Goal: Navigation & Orientation: Understand site structure

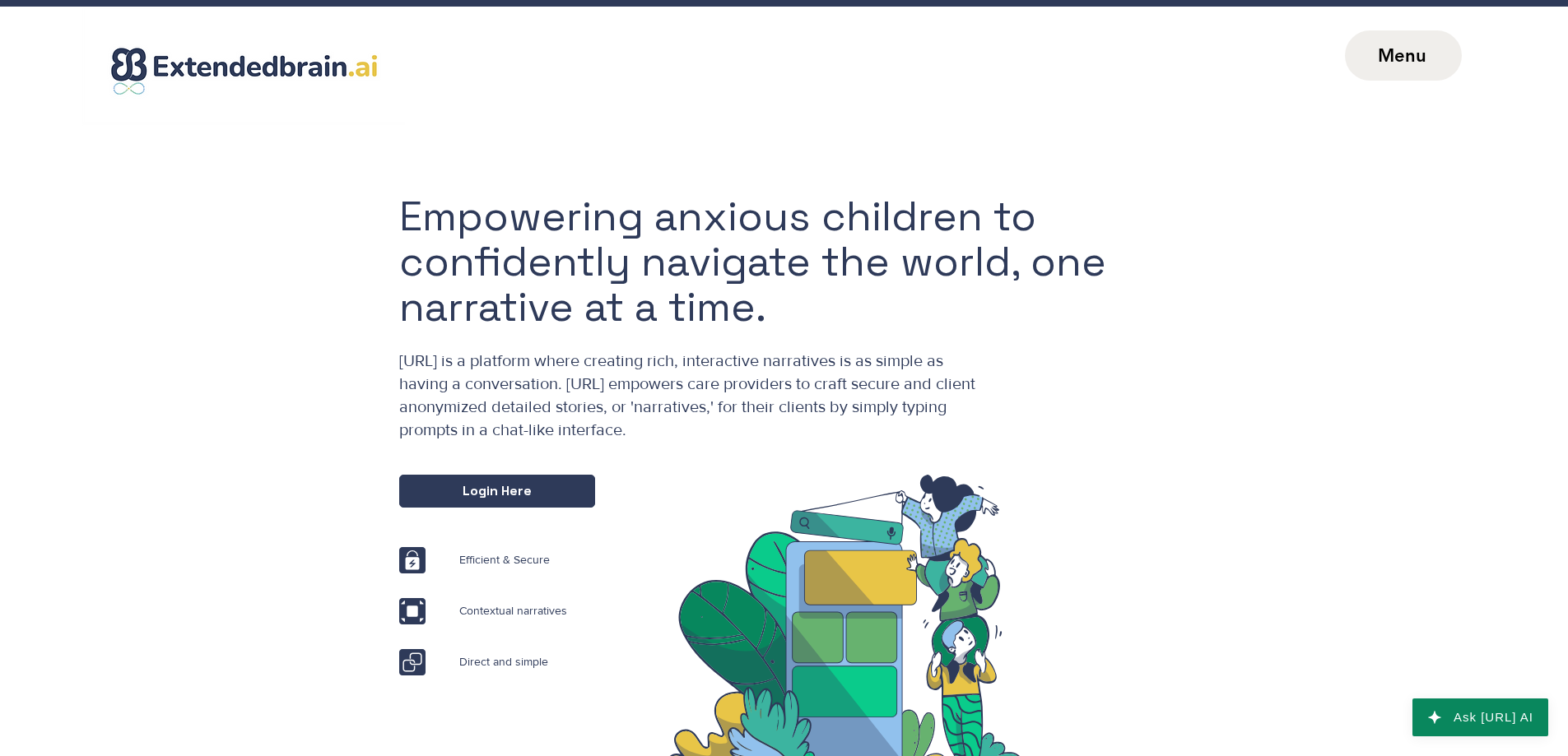
click at [1391, 52] on span "Menu" at bounding box center [1402, 55] width 48 height 22
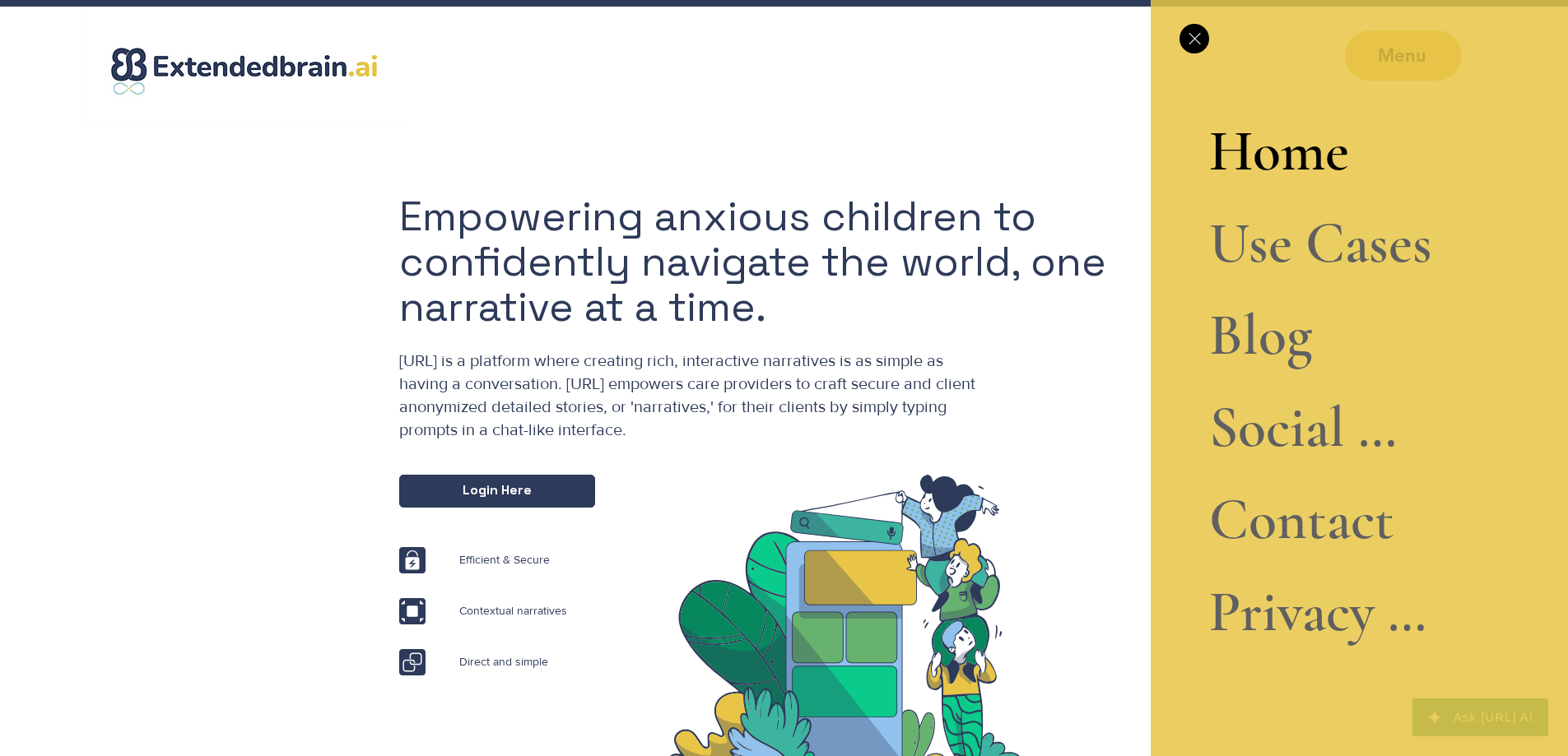
click at [1301, 549] on link "Contact" at bounding box center [1320, 520] width 223 height 92
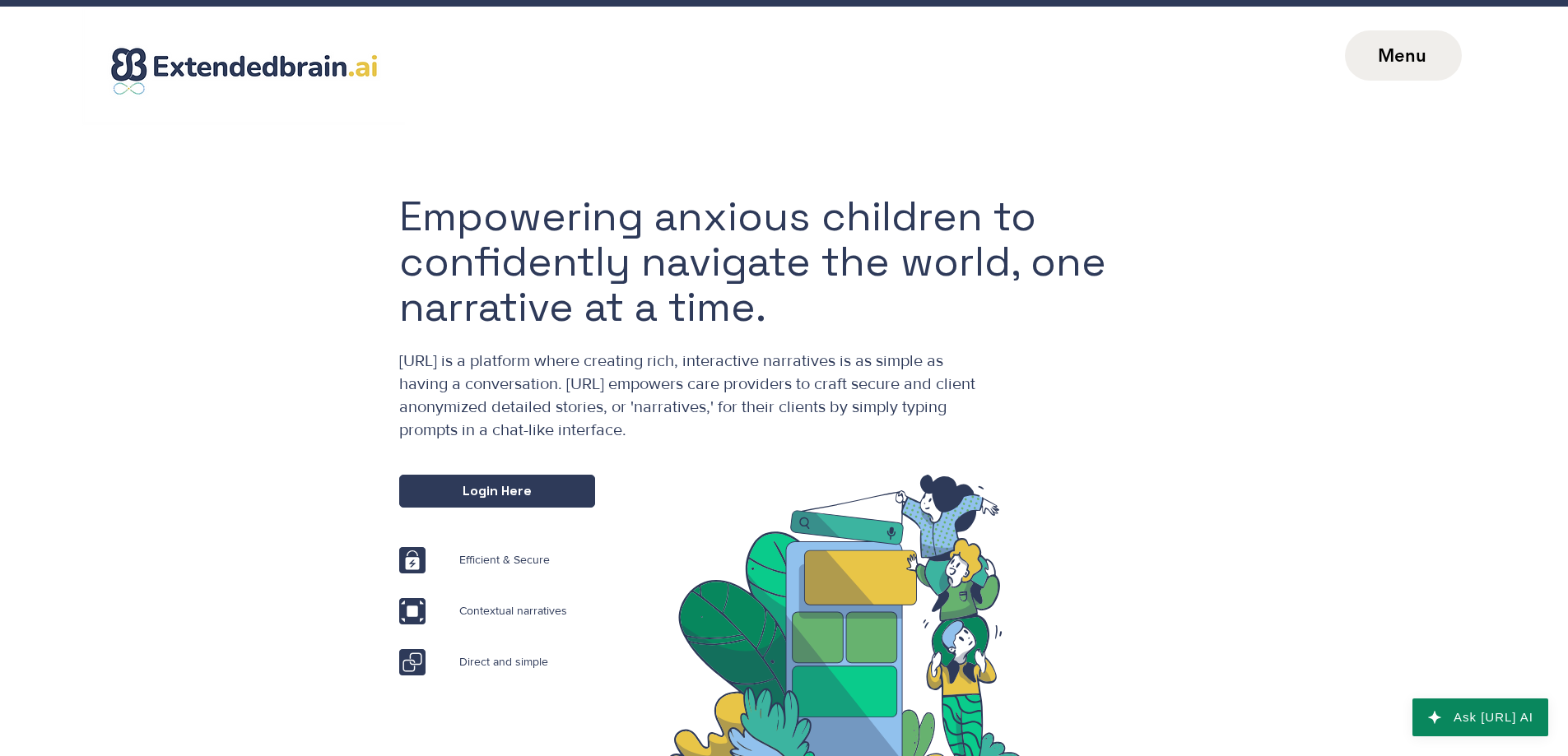
click at [1375, 63] on span "Menu" at bounding box center [1403, 55] width 117 height 50
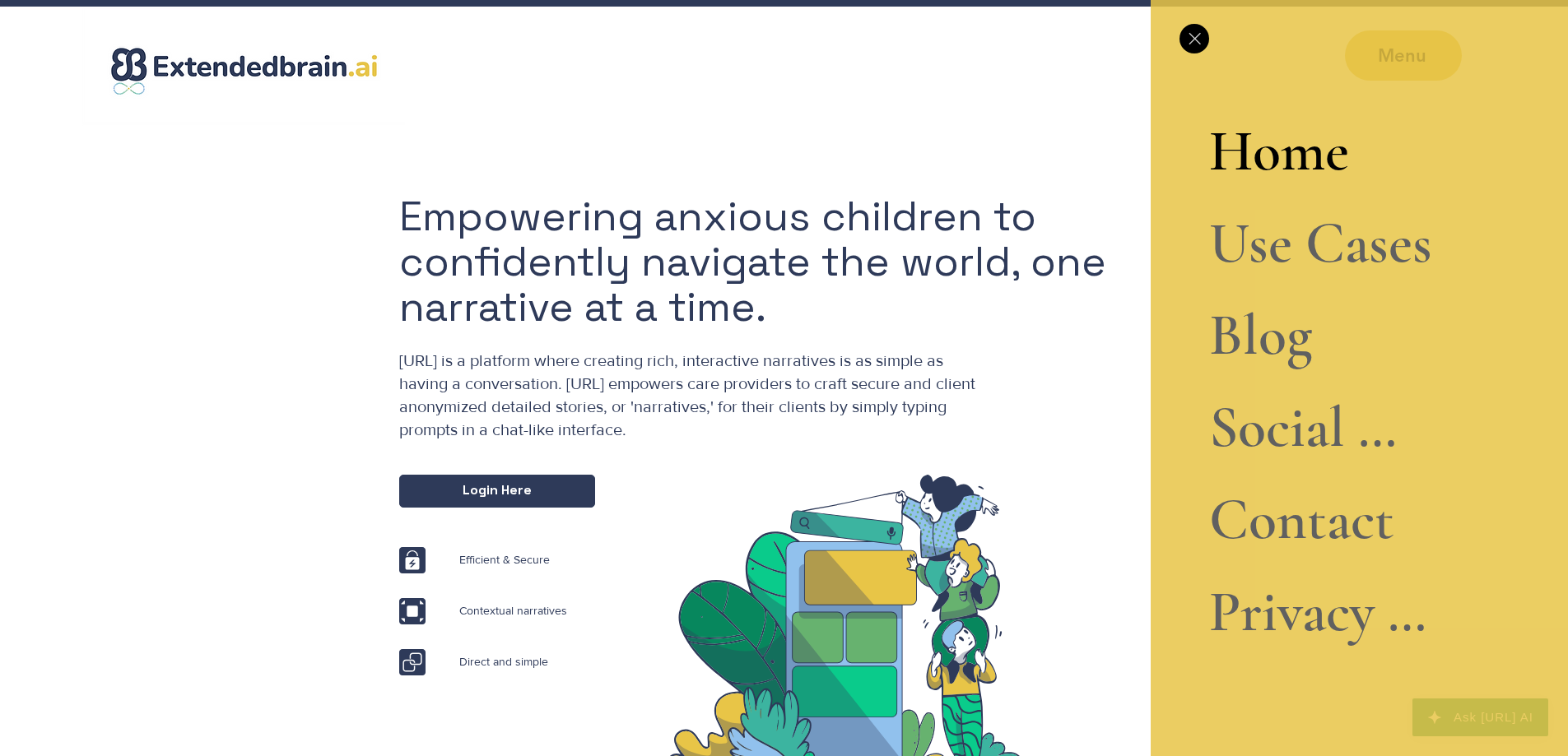
click at [1267, 337] on link "Blog" at bounding box center [1320, 335] width 223 height 92
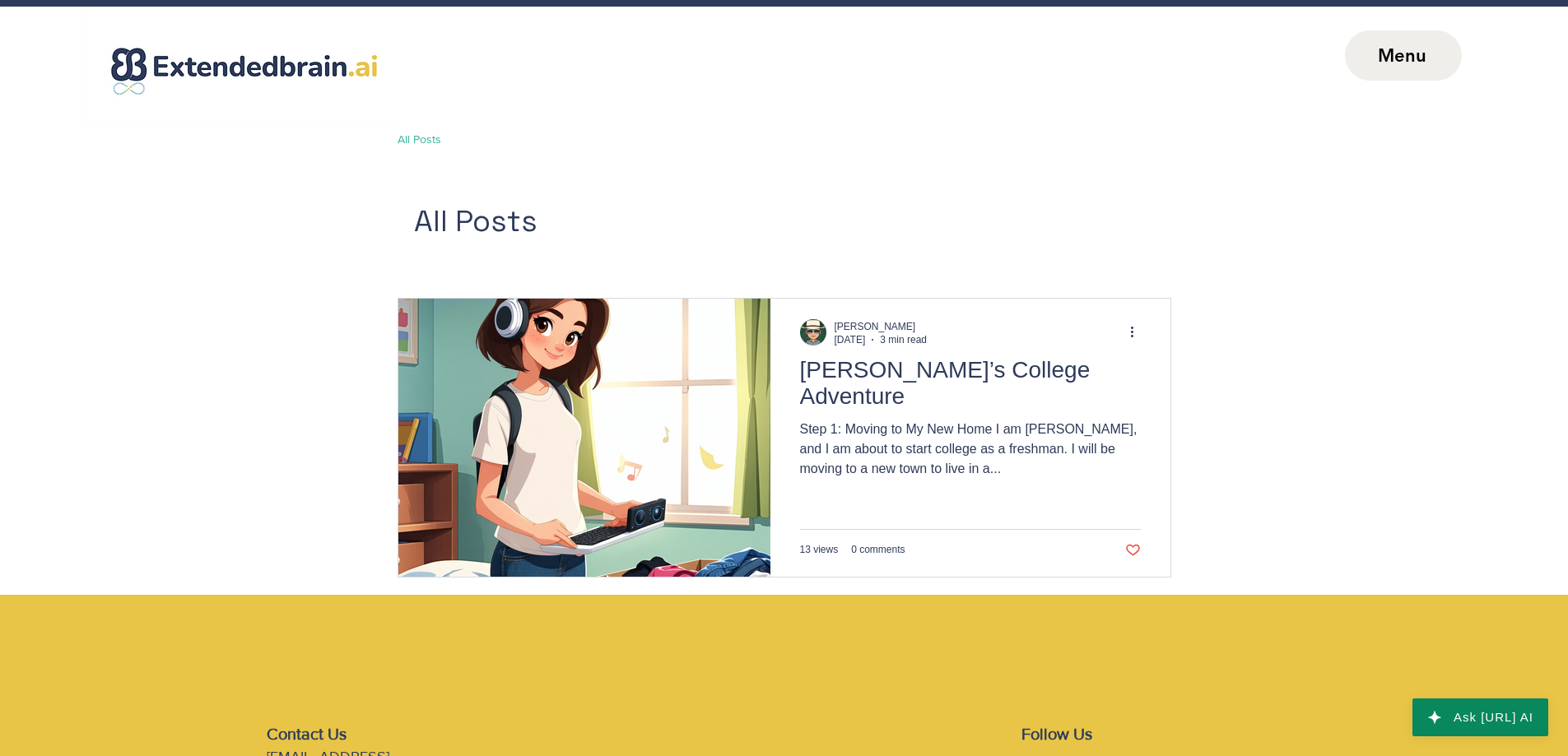
click at [1409, 50] on span "Menu" at bounding box center [1402, 55] width 48 height 22
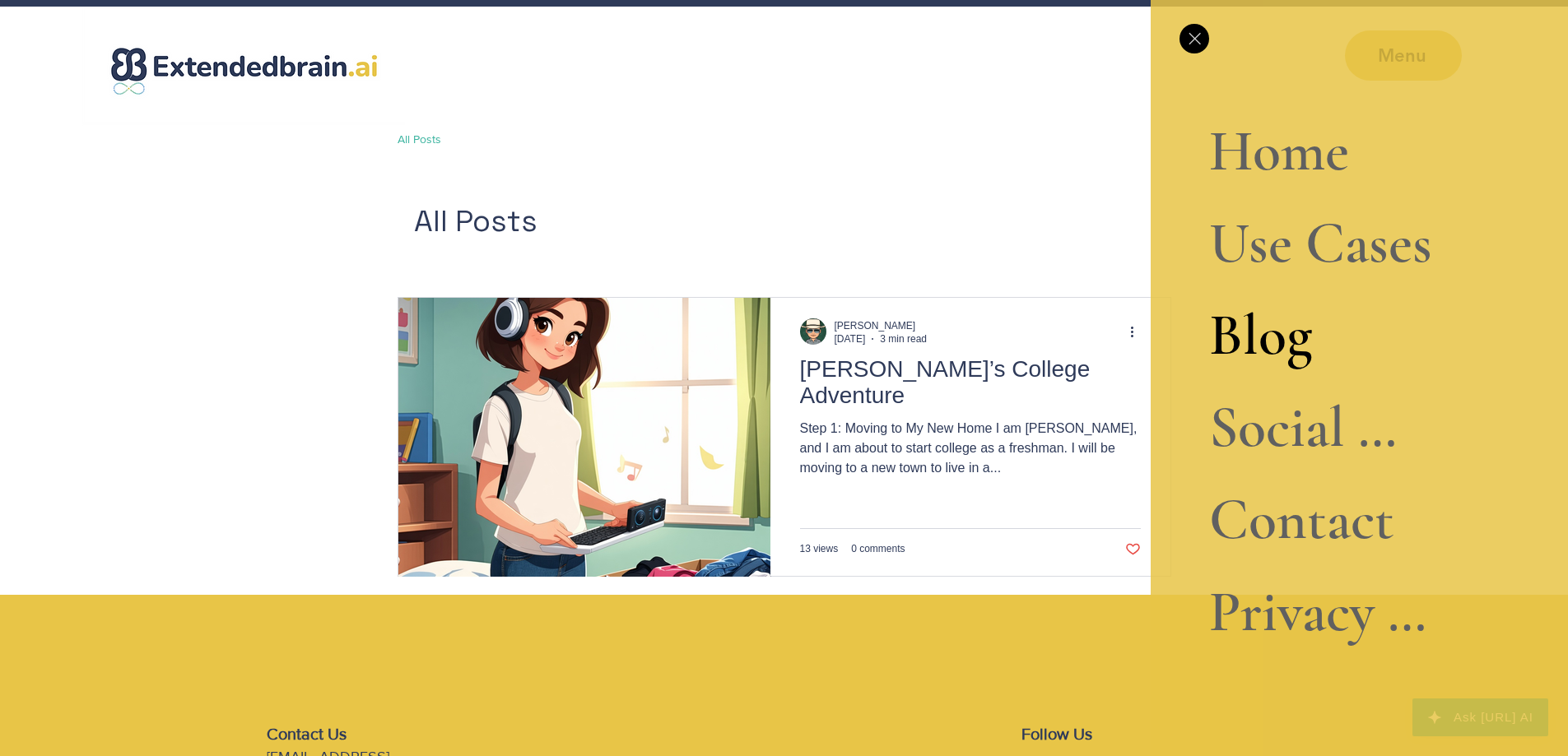
click at [1253, 442] on link "Social Narrative" at bounding box center [1320, 427] width 223 height 92
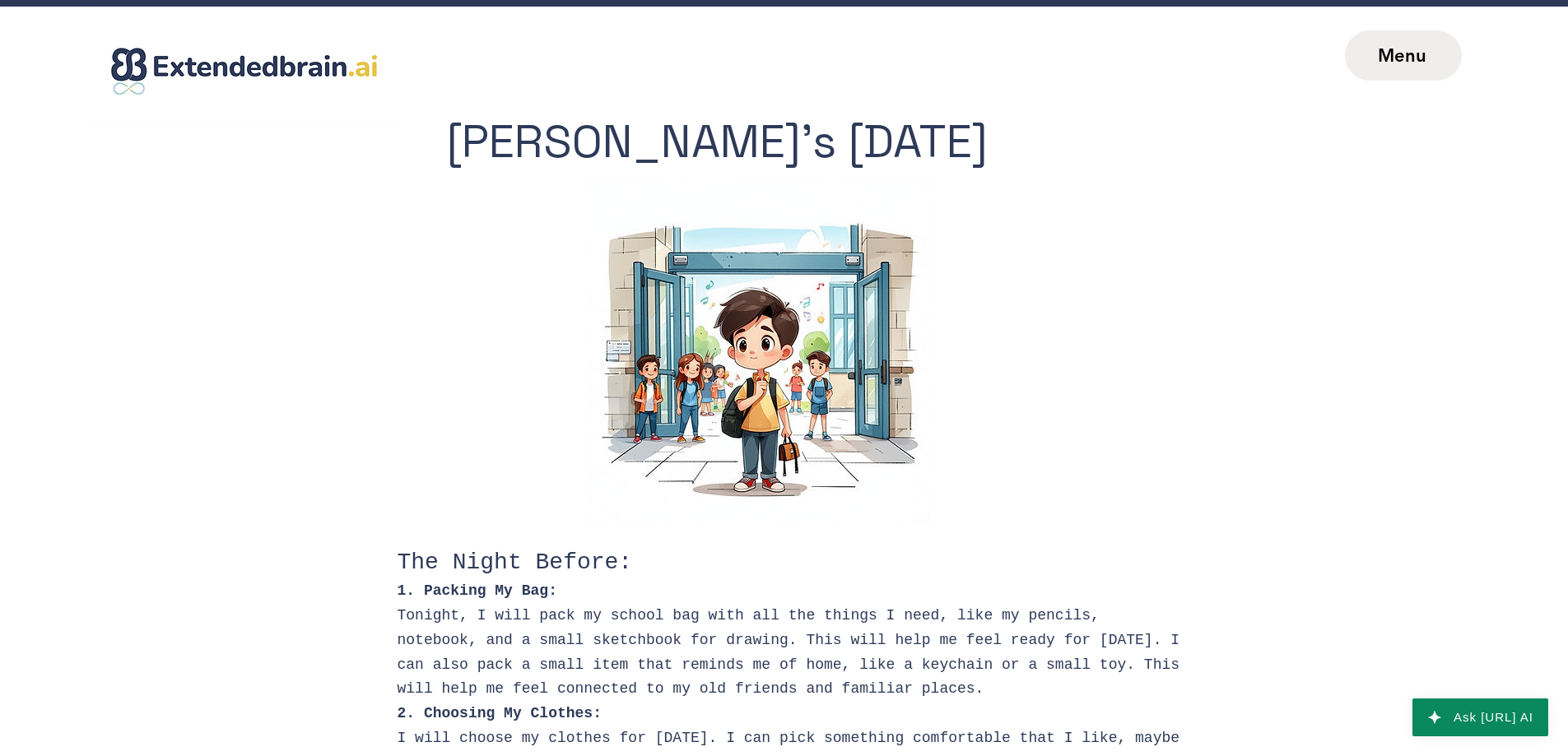
click at [1397, 66] on span "Menu" at bounding box center [1402, 55] width 48 height 22
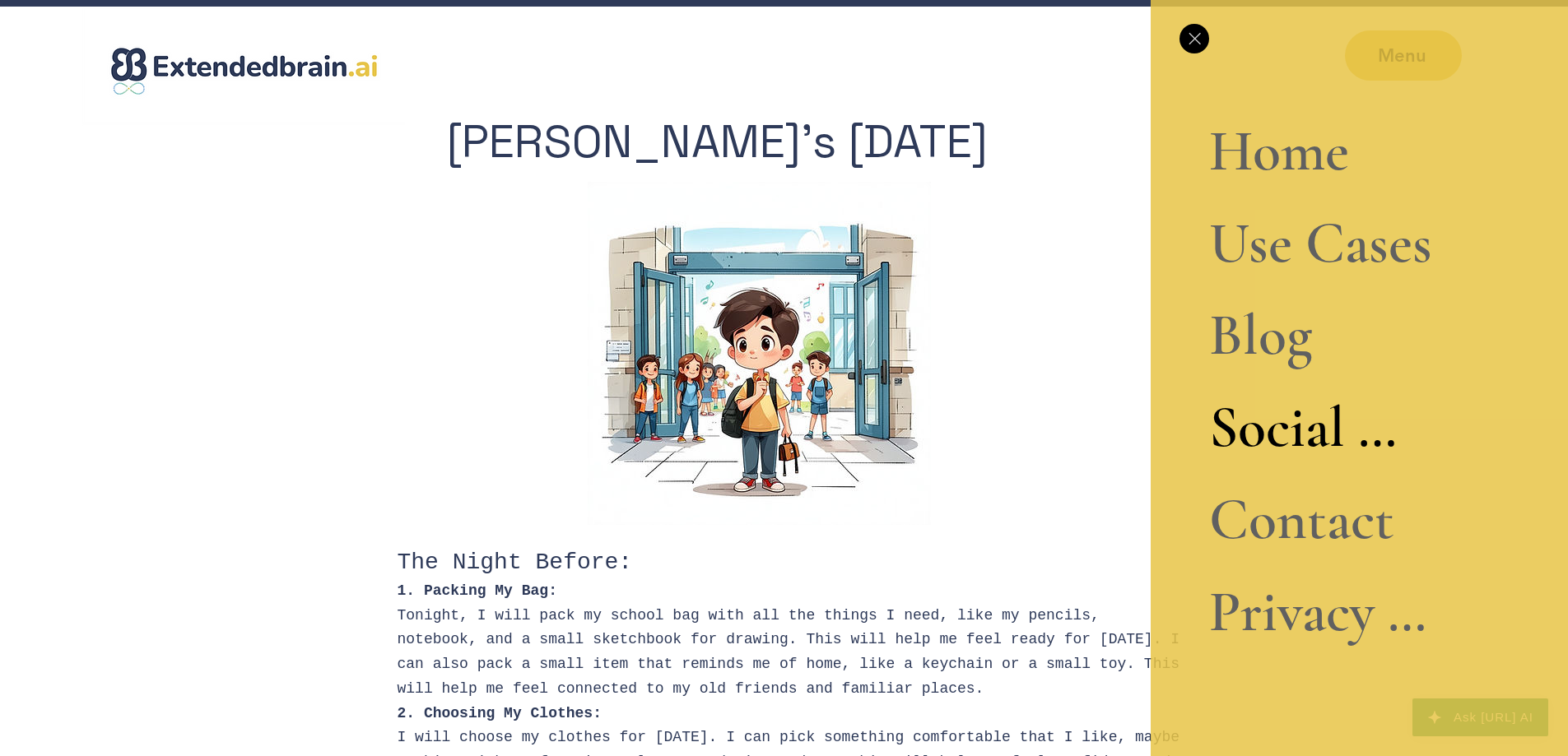
click at [1308, 535] on link "Contact" at bounding box center [1320, 520] width 223 height 92
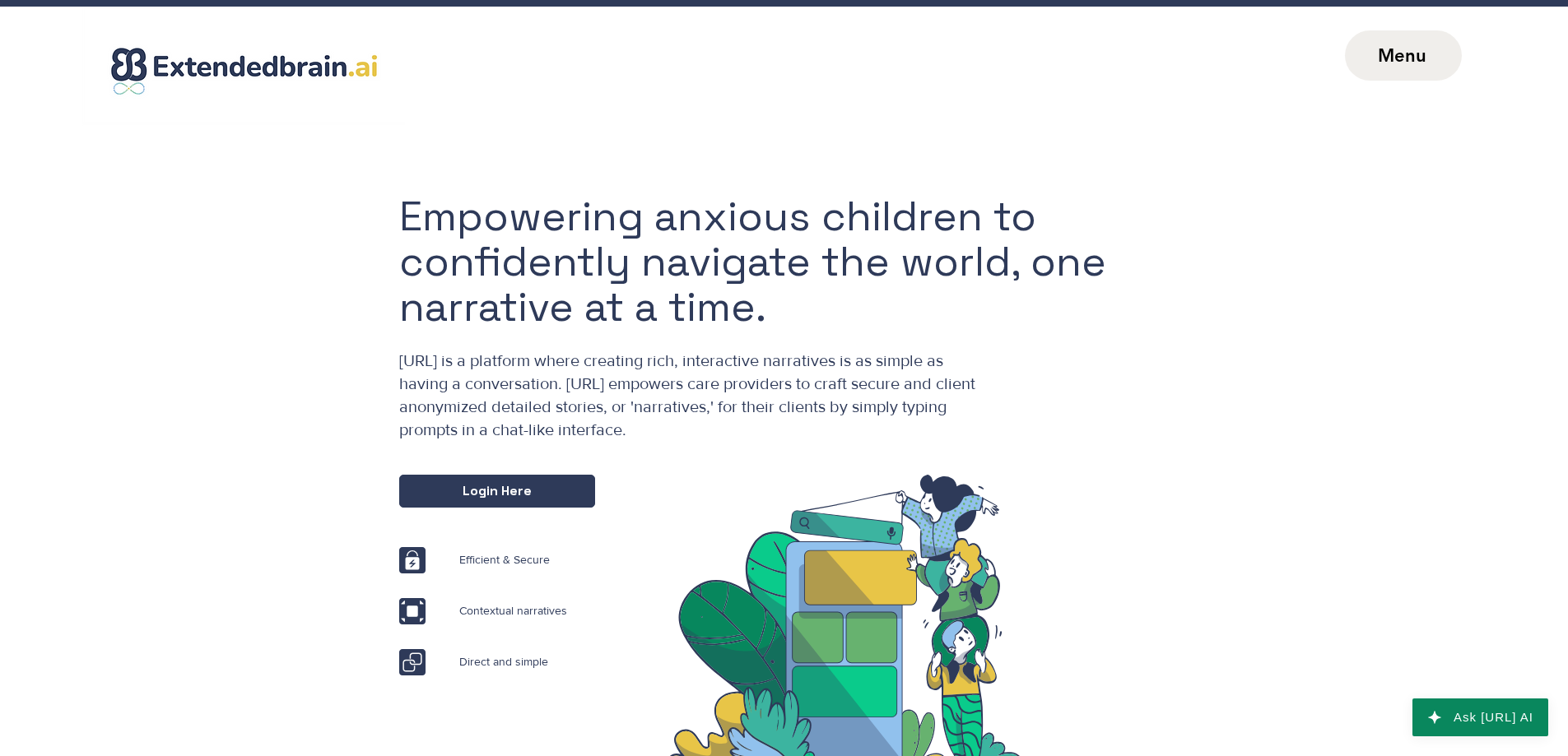
click at [1387, 51] on span "Menu" at bounding box center [1402, 55] width 48 height 22
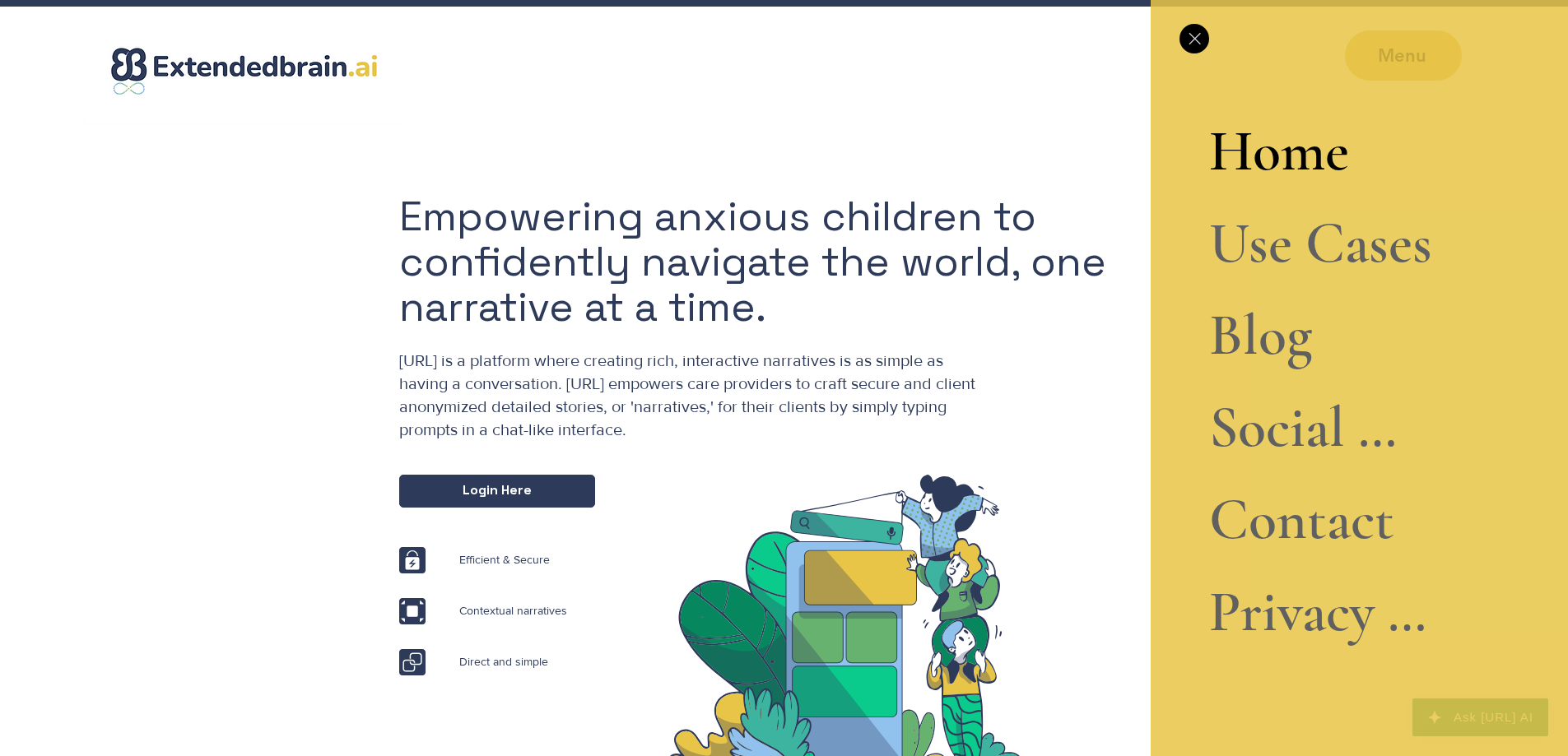
click at [1301, 608] on link "Privacy Policy" at bounding box center [1320, 612] width 223 height 92
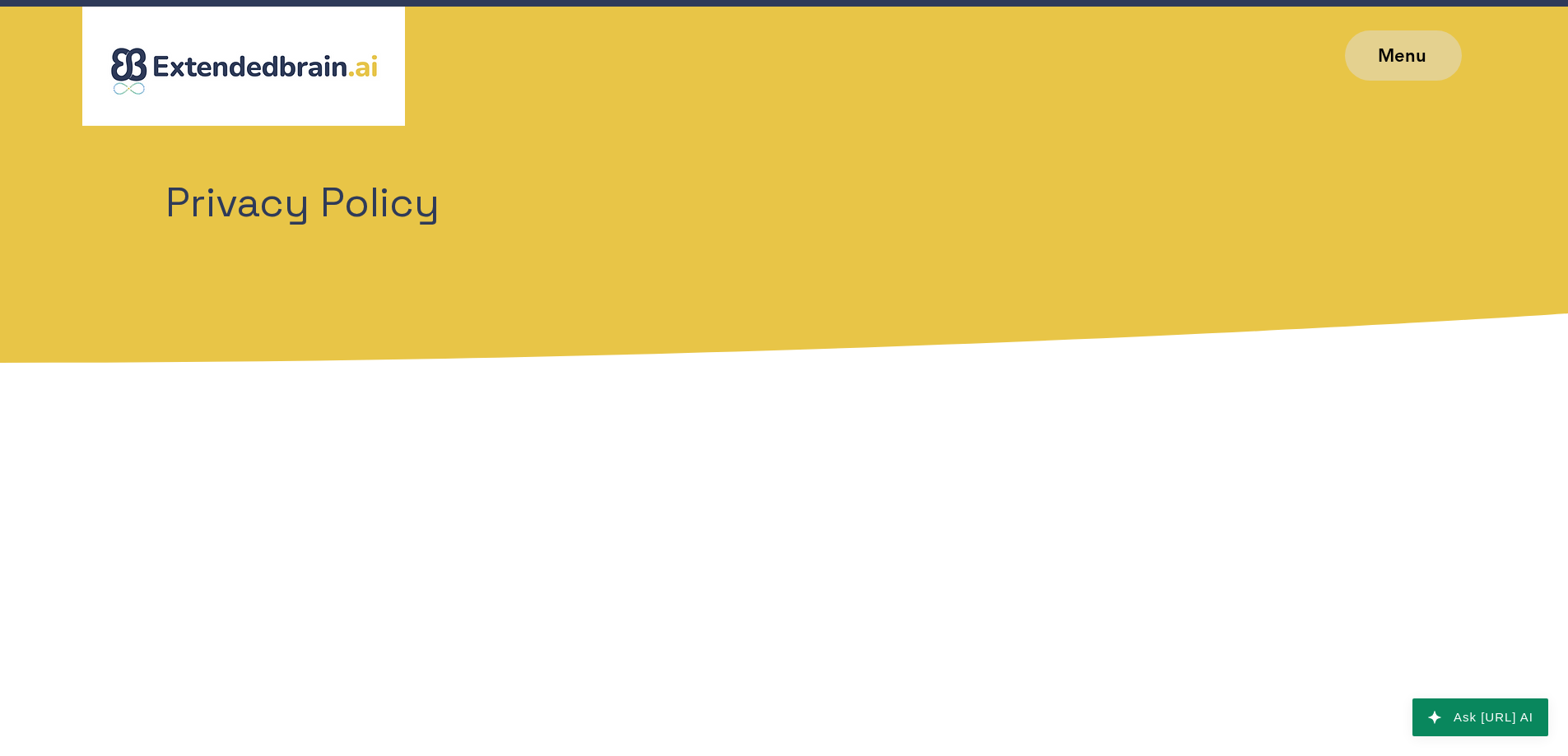
click at [1398, 32] on span "Menu" at bounding box center [1403, 55] width 117 height 50
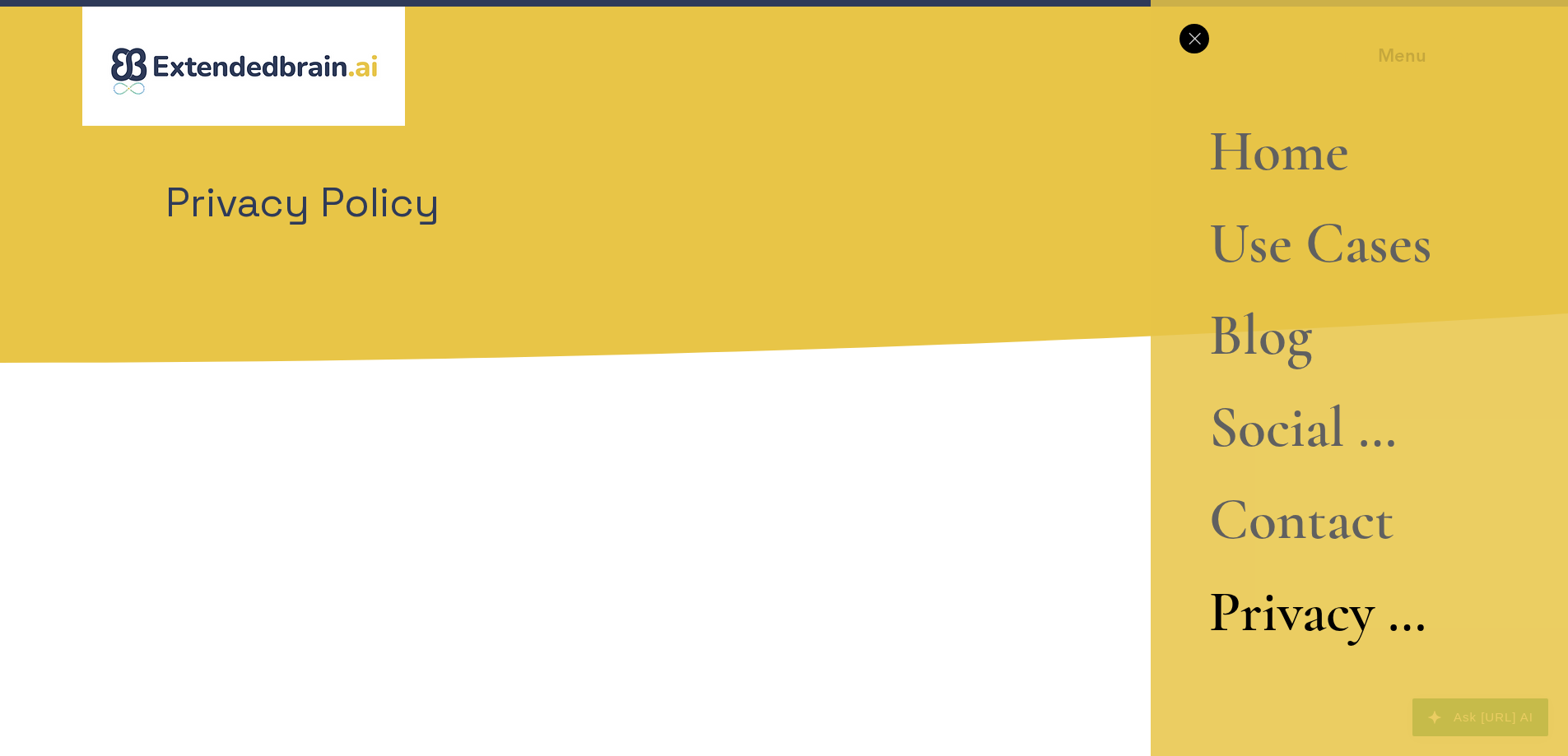
click at [1267, 178] on link "Home" at bounding box center [1320, 151] width 223 height 92
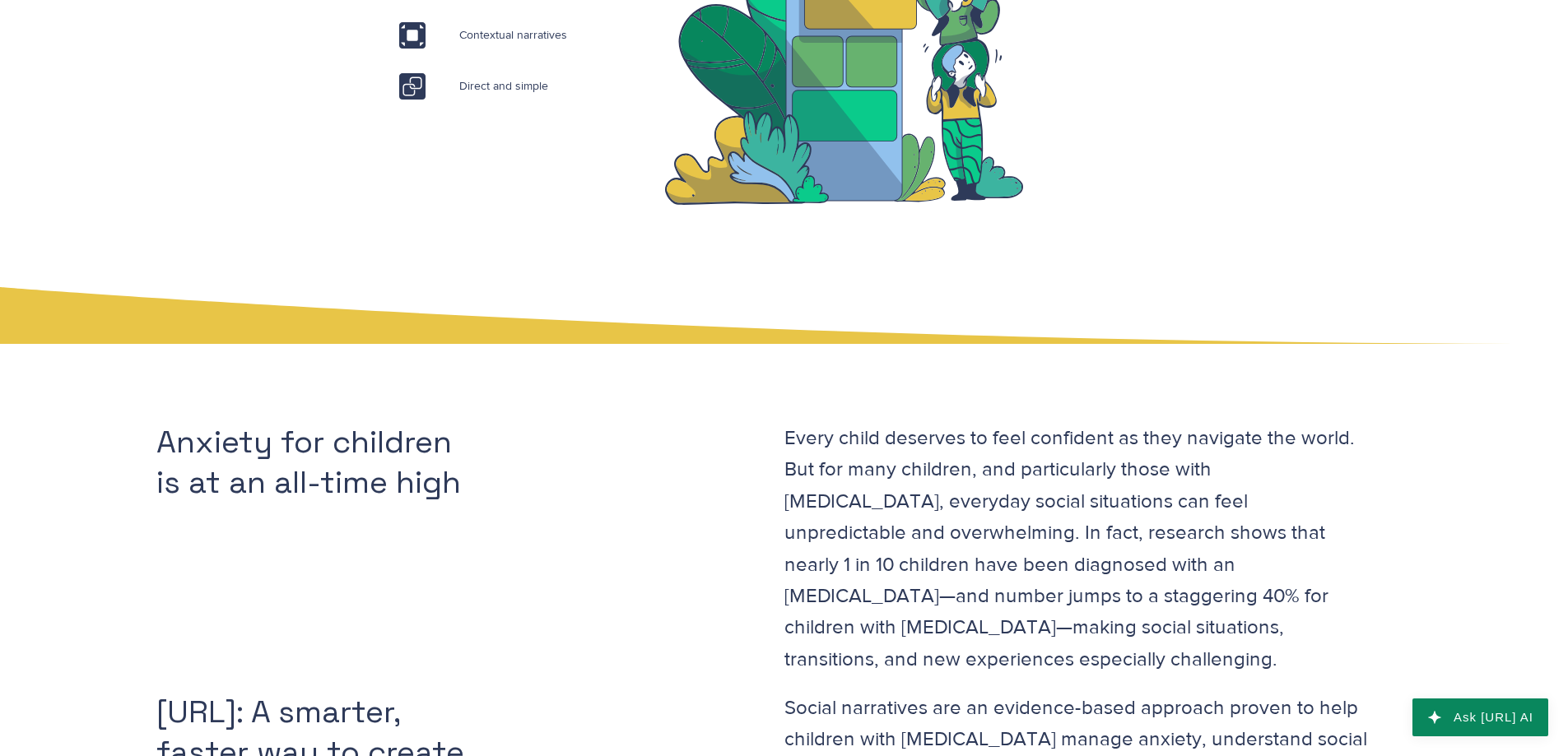
scroll to position [1069, 0]
